Goal: Communication & Community: Answer question/provide support

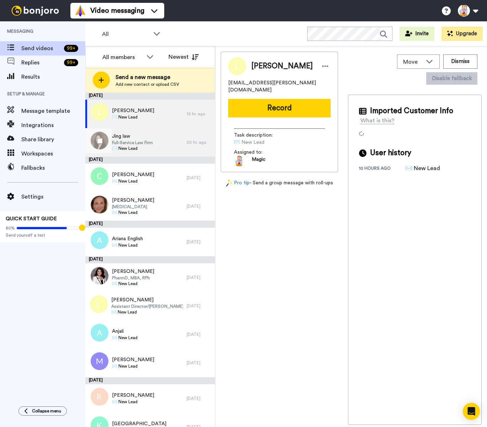
click at [161, 136] on div "Jing law Full-Service Law Firm ✉️ New Lead" at bounding box center [135, 142] width 101 height 28
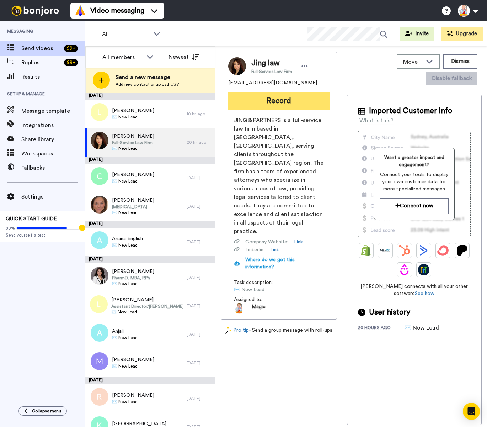
click at [287, 101] on button "Record" at bounding box center [278, 101] width 101 height 19
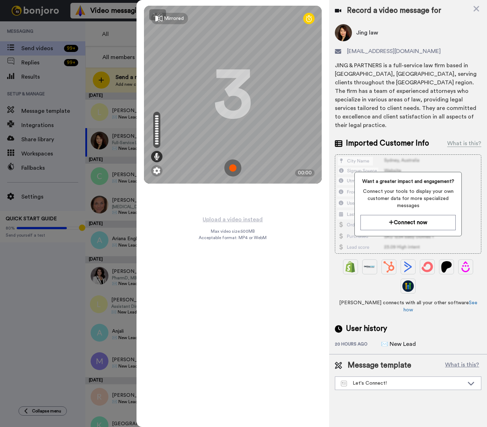
click at [233, 169] on img at bounding box center [233, 167] width 17 height 17
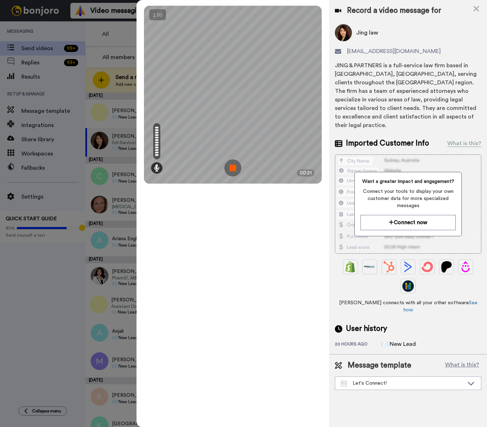
click at [233, 169] on img at bounding box center [233, 167] width 17 height 17
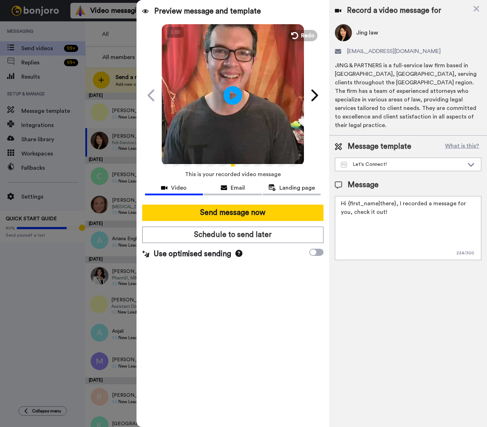
click at [235, 96] on icon "Play/Pause" at bounding box center [233, 95] width 19 height 34
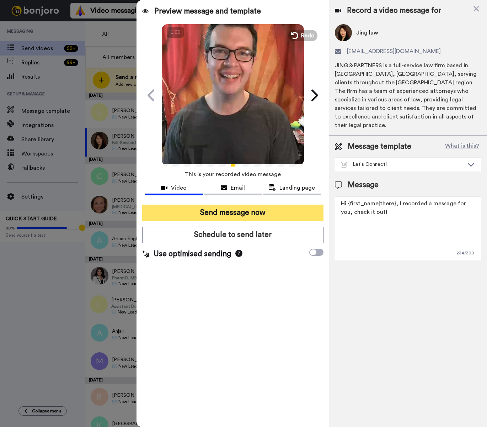
click at [268, 212] on button "Send message now" at bounding box center [233, 213] width 182 height 16
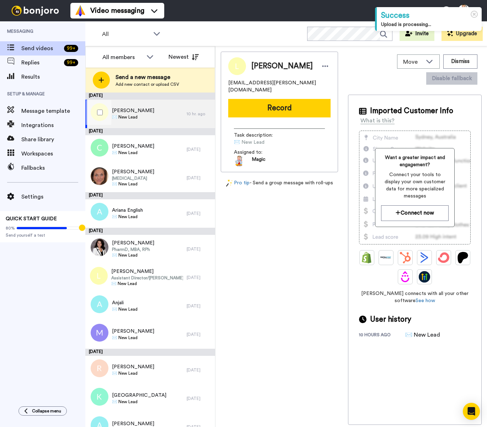
click at [131, 110] on span "Liana Finkelberg" at bounding box center [133, 110] width 42 height 7
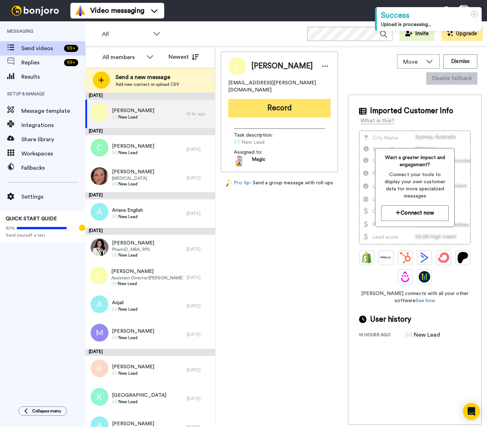
click at [290, 100] on button "Record" at bounding box center [279, 108] width 102 height 19
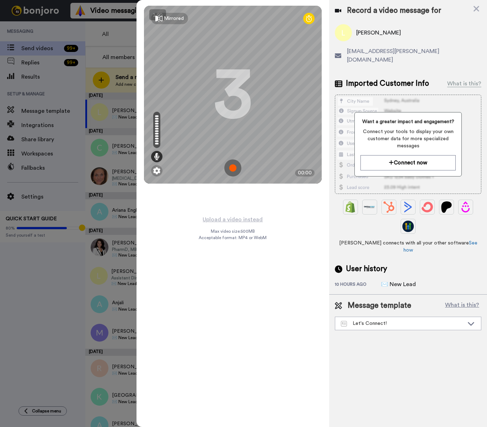
click at [232, 166] on img at bounding box center [233, 167] width 17 height 17
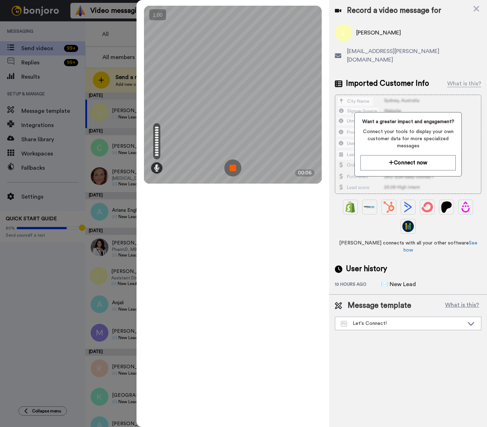
click at [232, 166] on img at bounding box center [233, 167] width 17 height 17
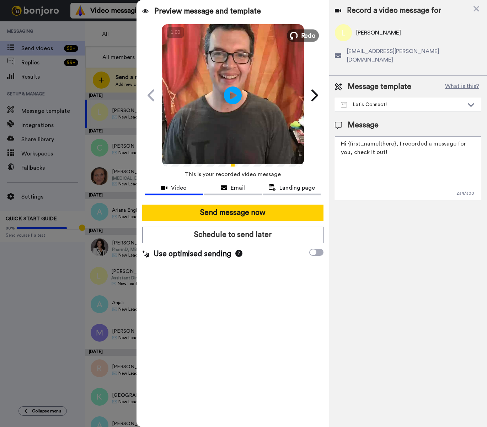
click at [300, 35] on button "Redo" at bounding box center [303, 35] width 32 height 12
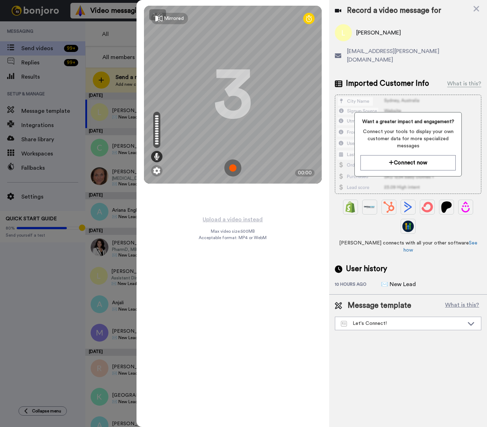
click at [235, 167] on img at bounding box center [233, 167] width 17 height 17
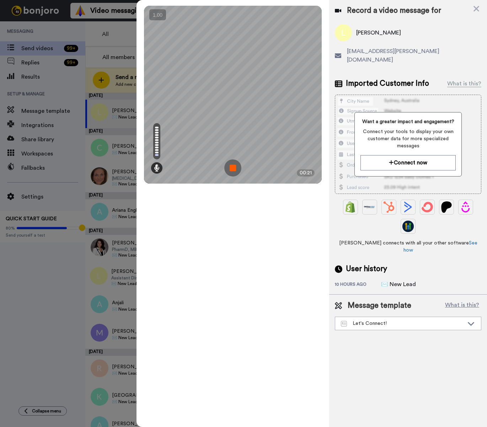
click at [235, 167] on img at bounding box center [233, 167] width 17 height 17
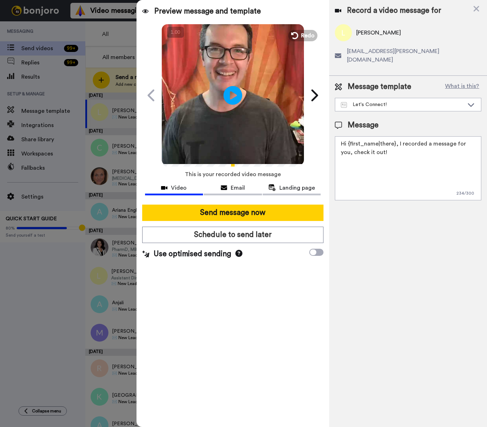
click at [233, 90] on icon at bounding box center [233, 95] width 19 height 19
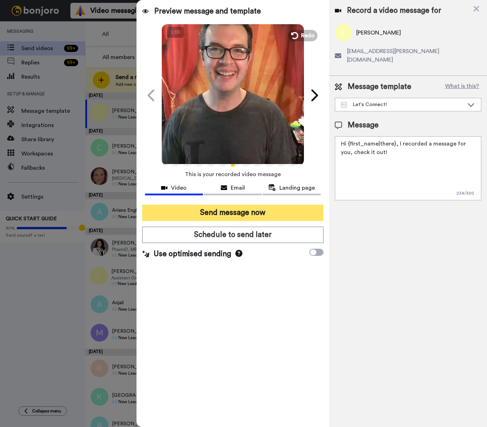
click at [280, 211] on button "Send message now" at bounding box center [233, 213] width 182 height 16
